Goal: Find contact information: Find contact information

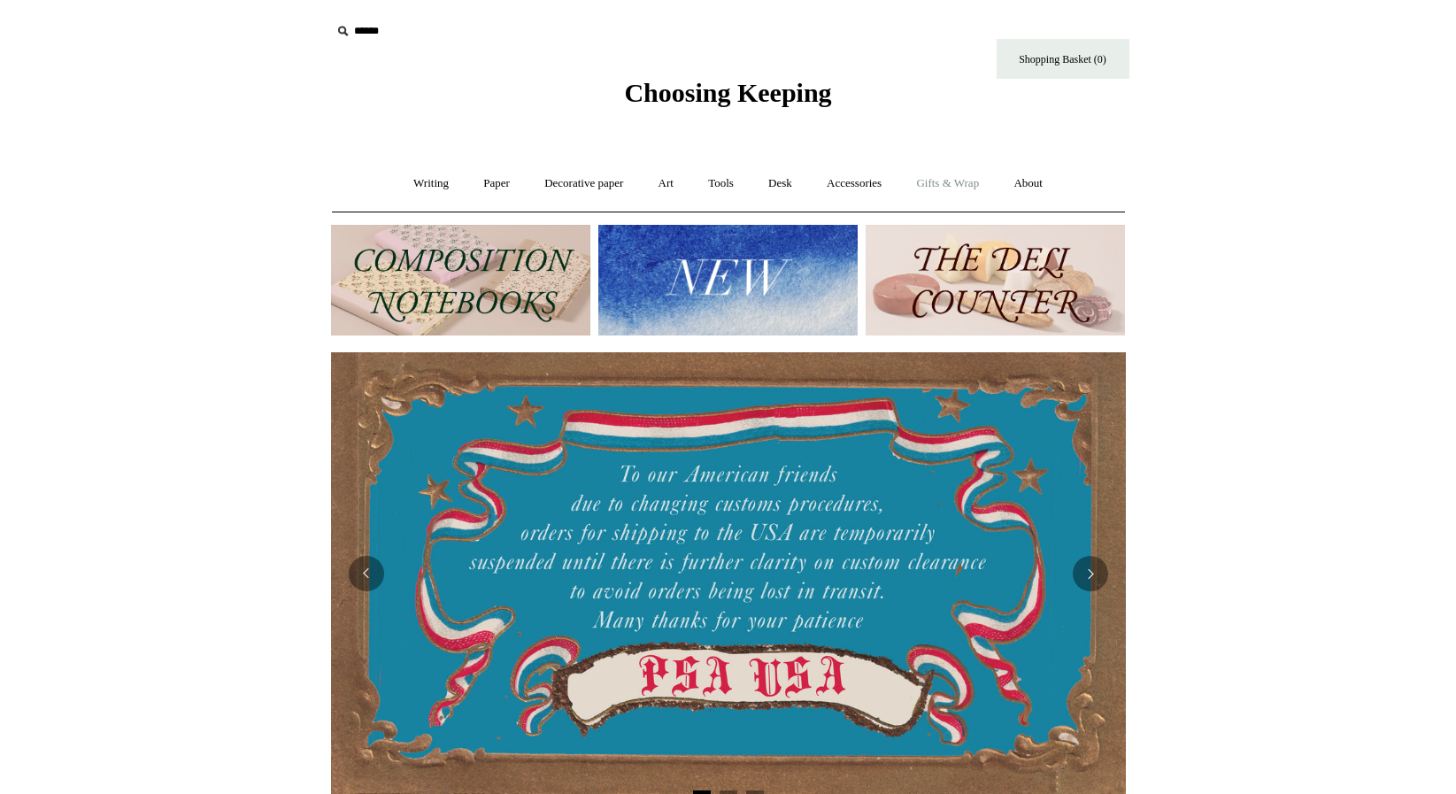
scroll to position [0, 556]
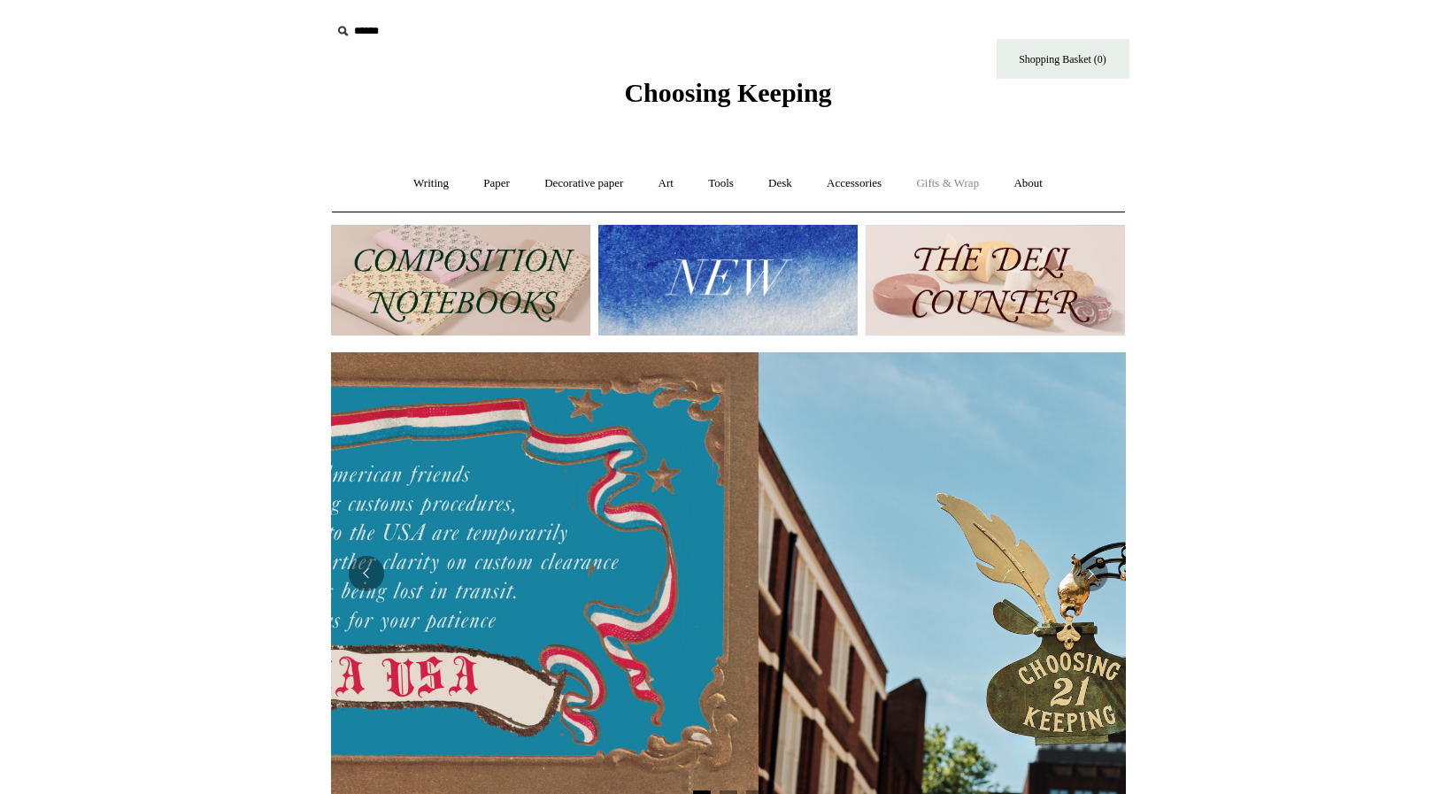
click at [979, 176] on link "Gifts & Wrap +" at bounding box center [947, 183] width 95 height 47
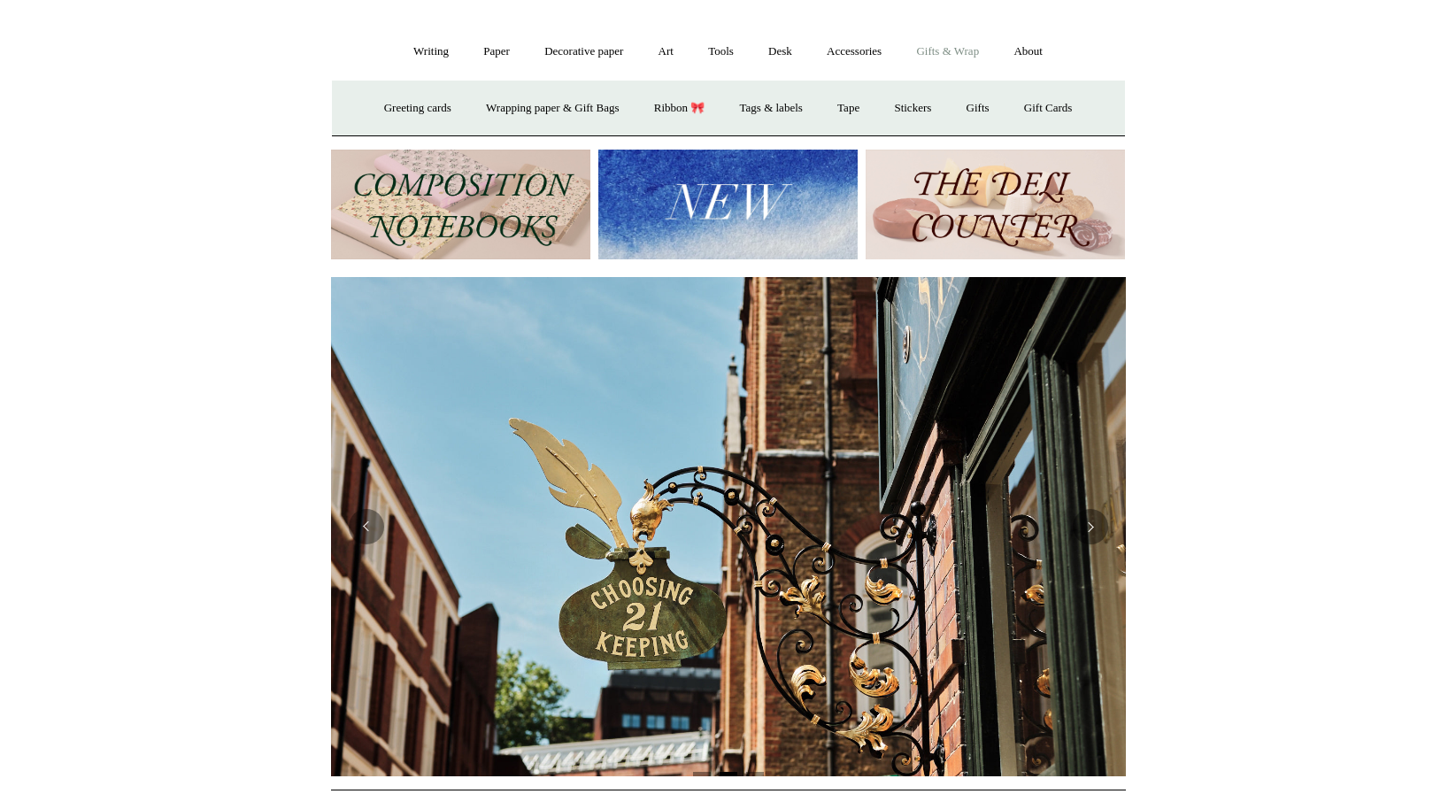
scroll to position [131, 0]
click at [926, 110] on link "Stickers" at bounding box center [912, 109] width 69 height 47
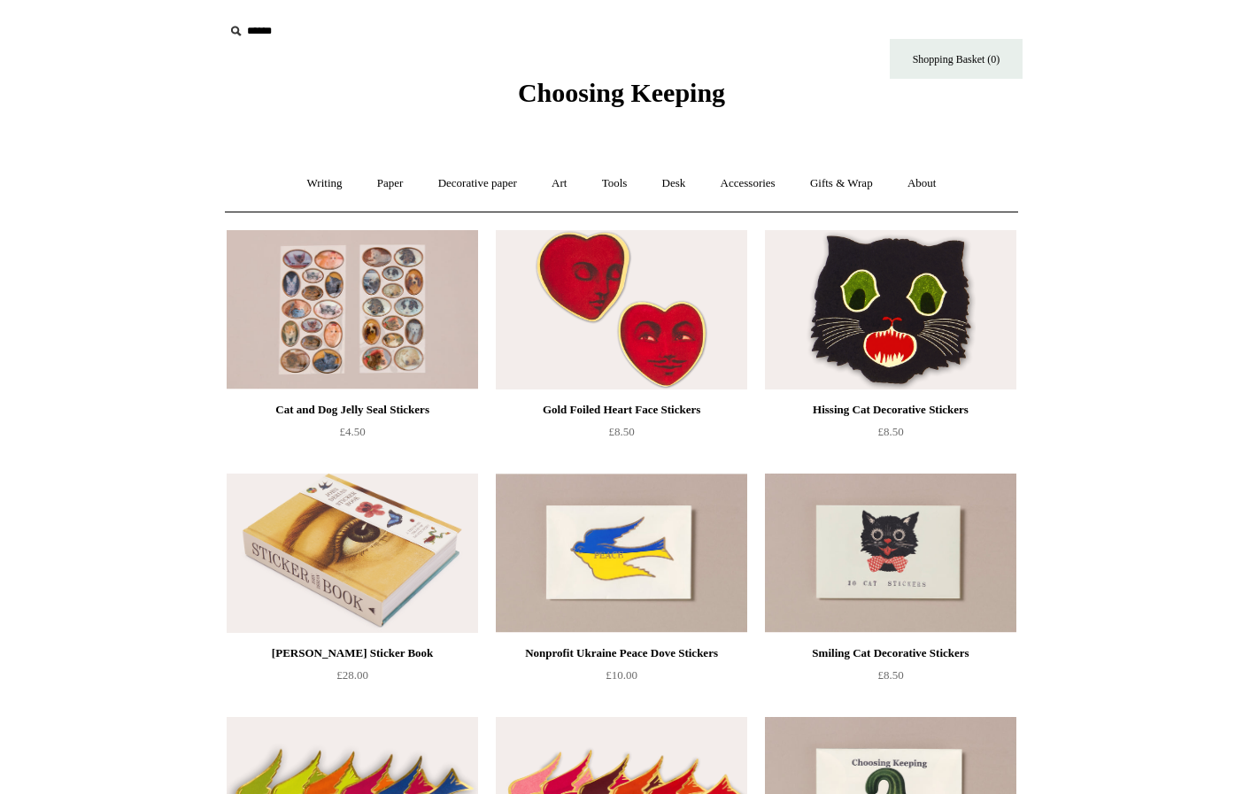
click at [592, 104] on span "Choosing Keeping" at bounding box center [621, 92] width 207 height 29
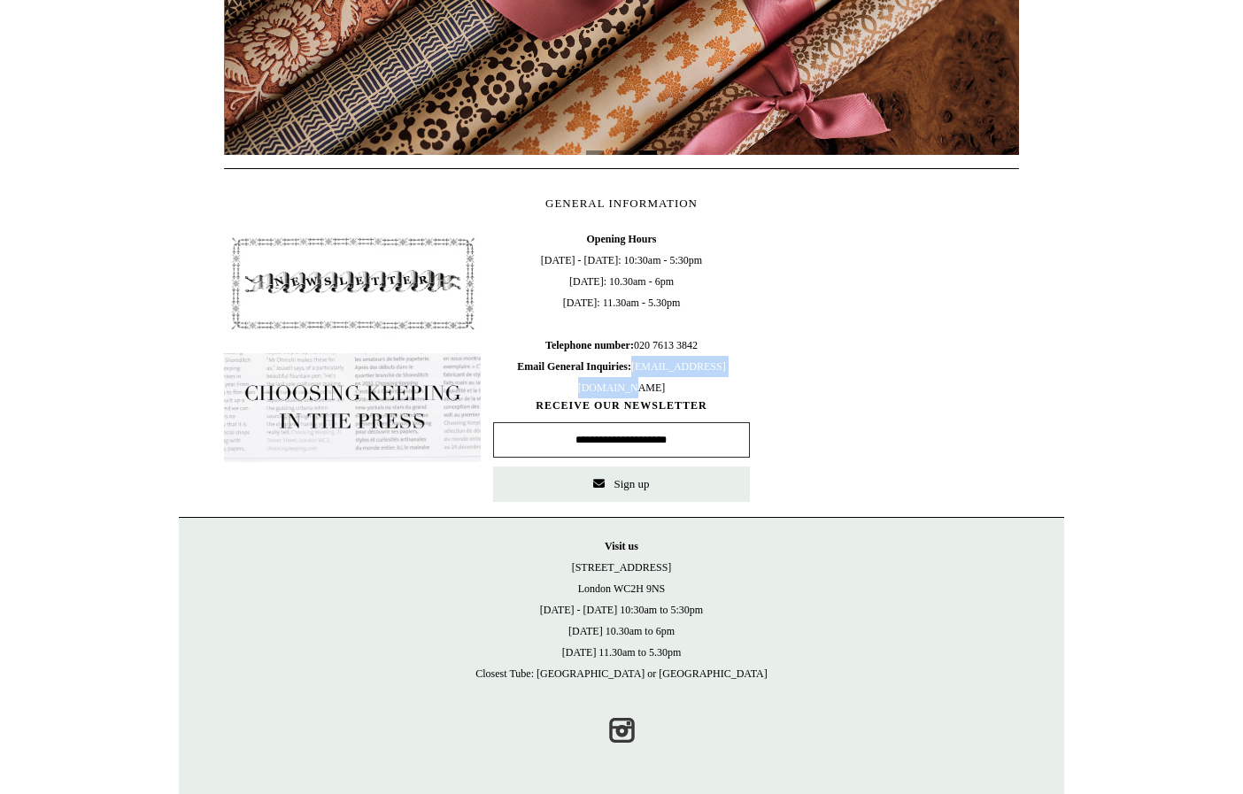
scroll to position [0, 1590]
drag, startPoint x: 560, startPoint y: 386, endPoint x: 721, endPoint y: 395, distance: 161.3
click at [721, 395] on span "Opening Hours Monday - Friday: 10:30am - 5:30pm Saturday: 10.30am - 6pm Sunday:…" at bounding box center [621, 313] width 257 height 170
copy span "[EMAIL_ADDRESS][DOMAIN_NAME]"
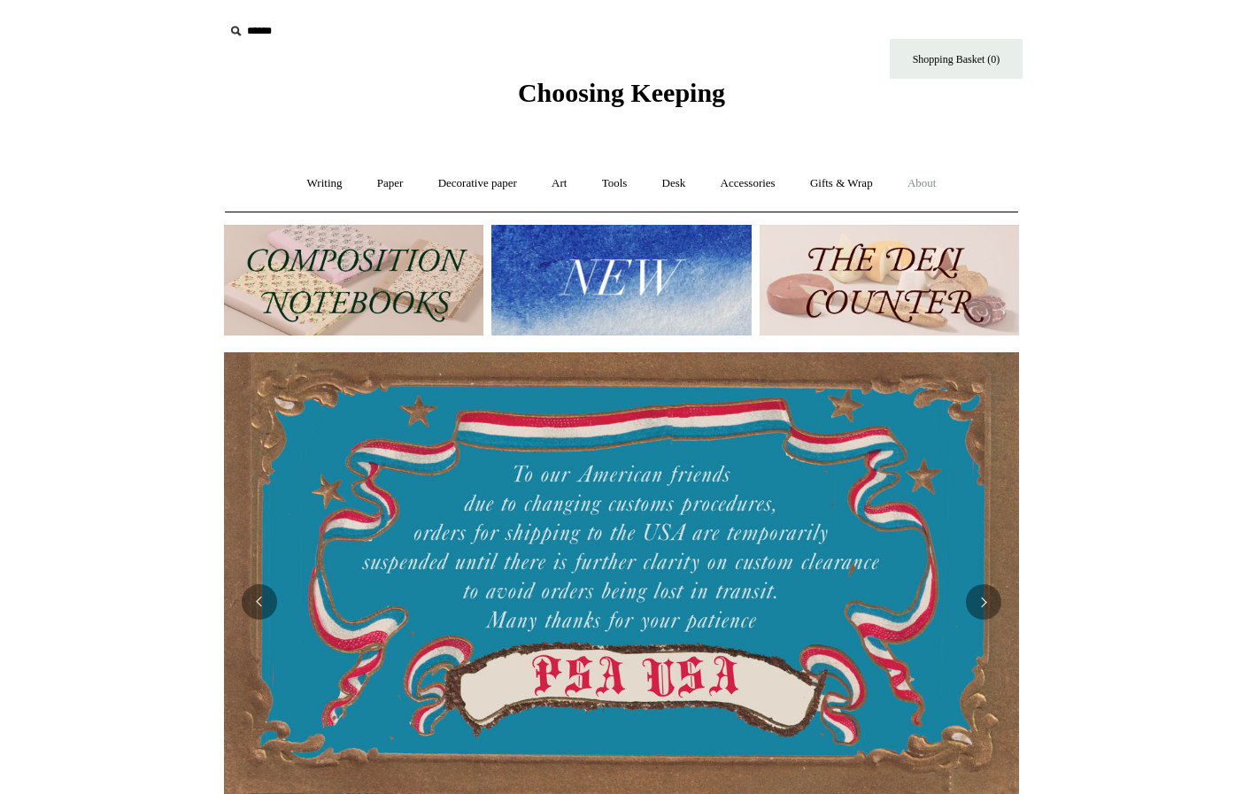
scroll to position [0, 0]
click at [941, 182] on link "About +" at bounding box center [921, 183] width 61 height 47
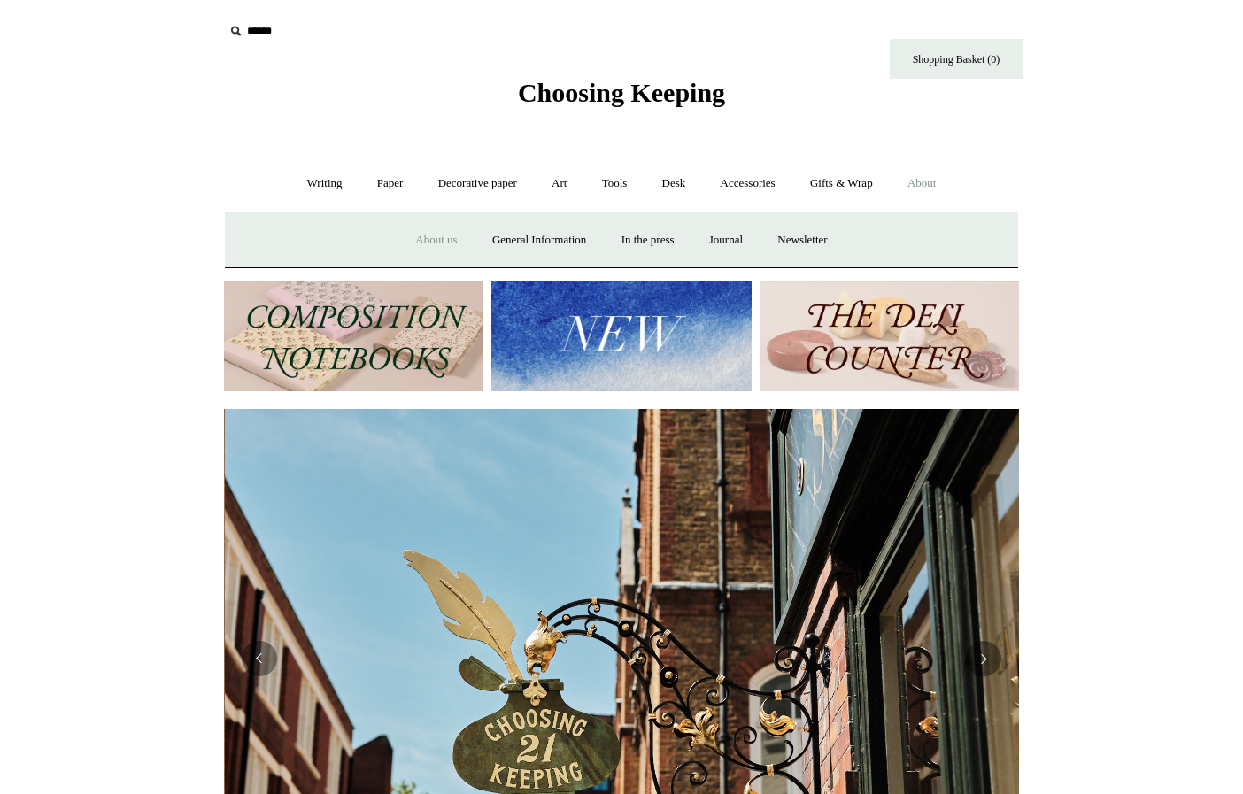
scroll to position [0, 795]
click at [421, 241] on link "About us" at bounding box center [435, 240] width 73 height 47
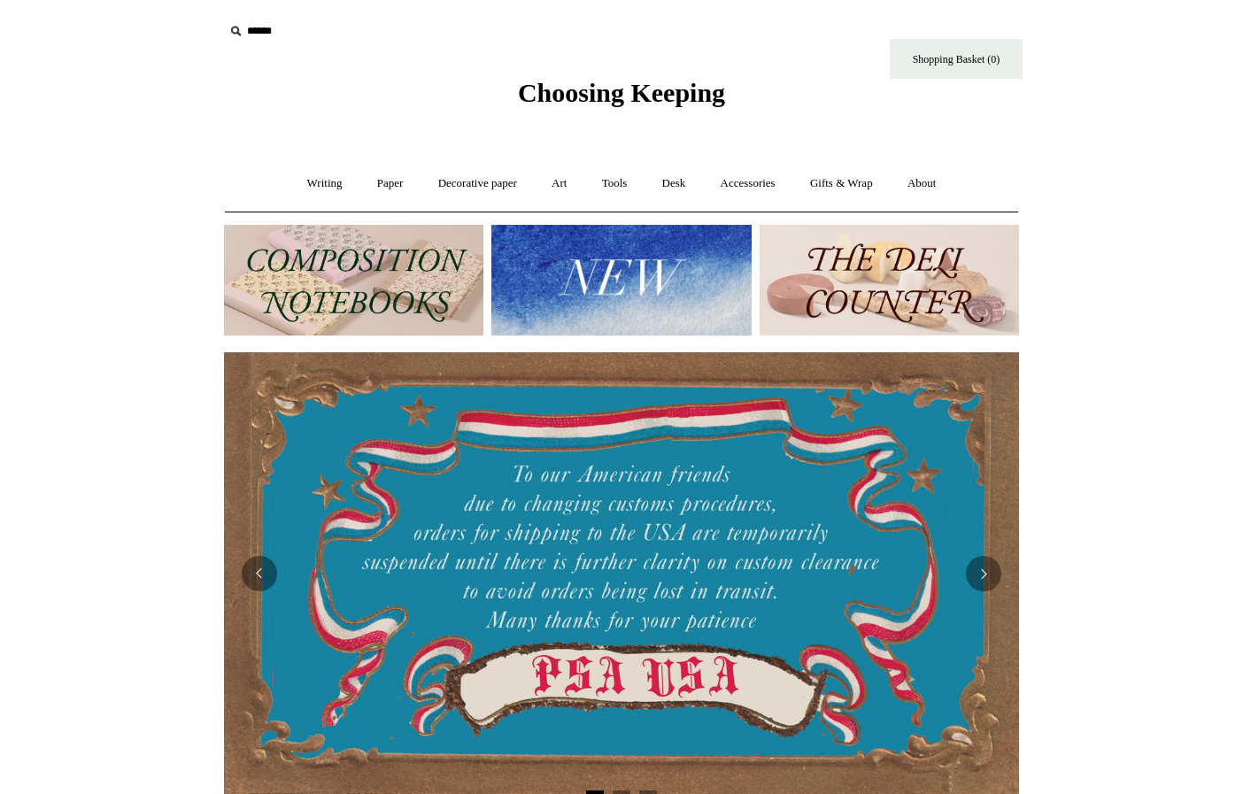
scroll to position [0, 795]
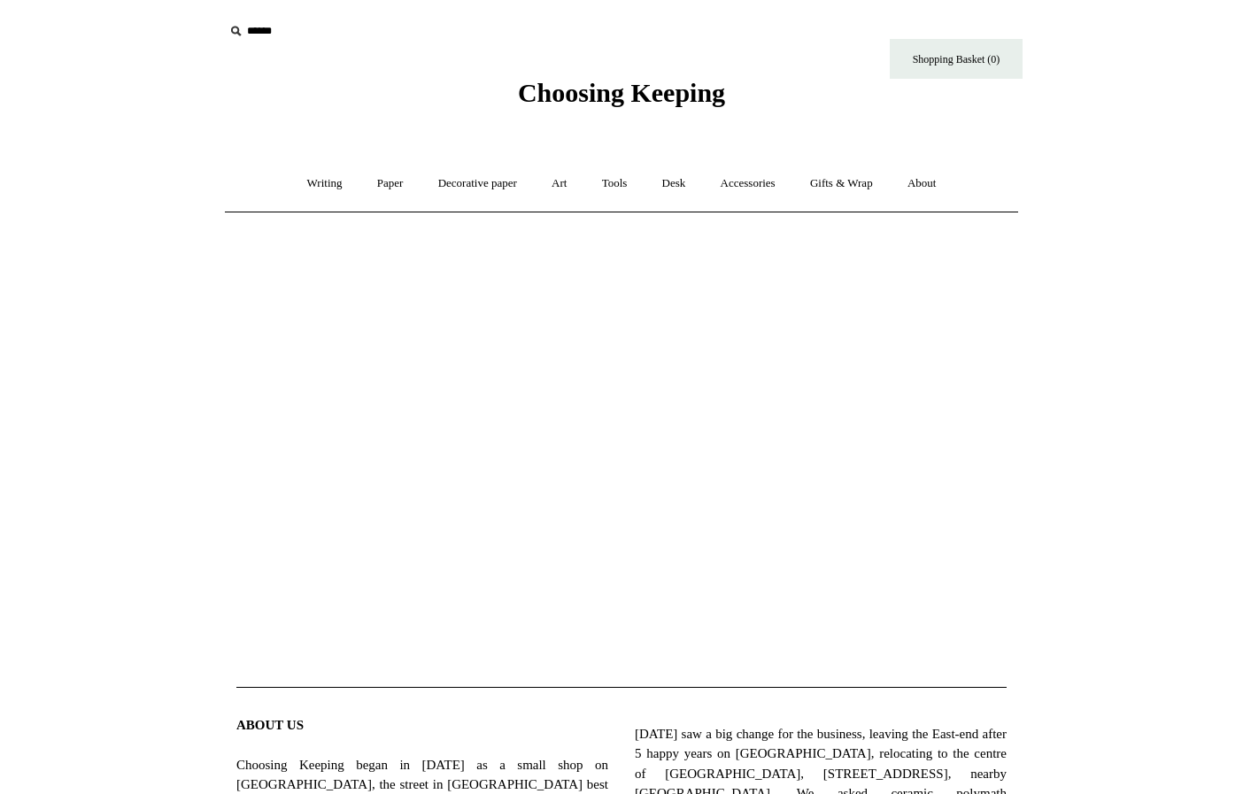
click at [582, 88] on span "Choosing Keeping" at bounding box center [621, 92] width 207 height 29
